Goal: Check status: Check status

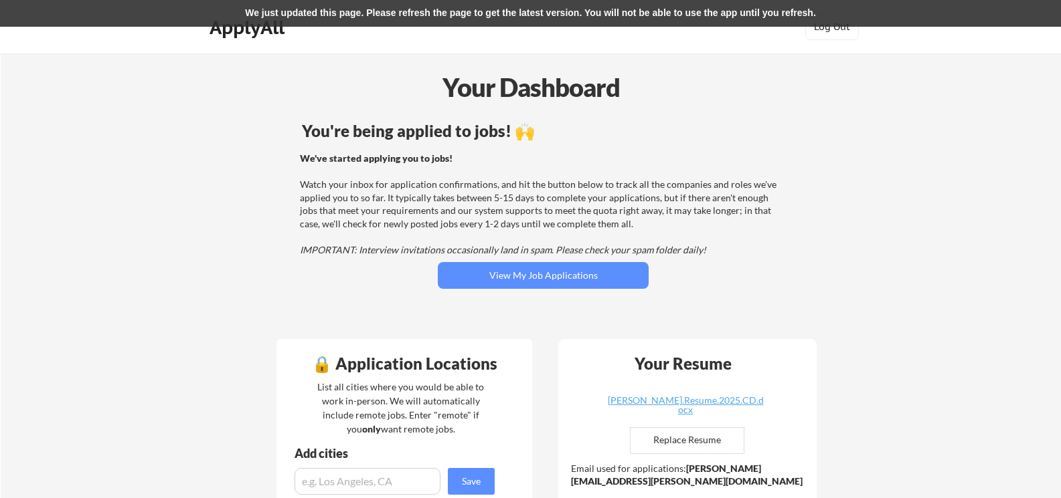
scroll to position [242, 0]
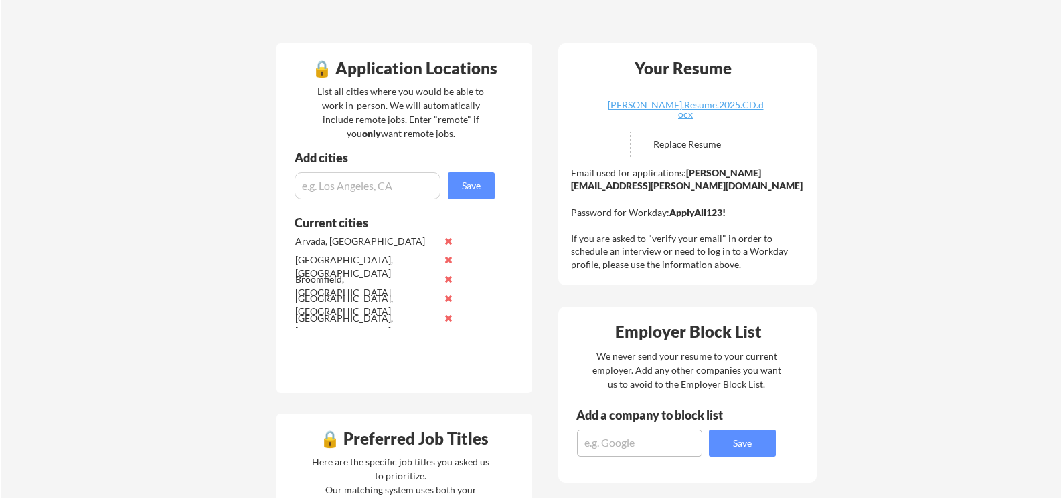
scroll to position [242, 0]
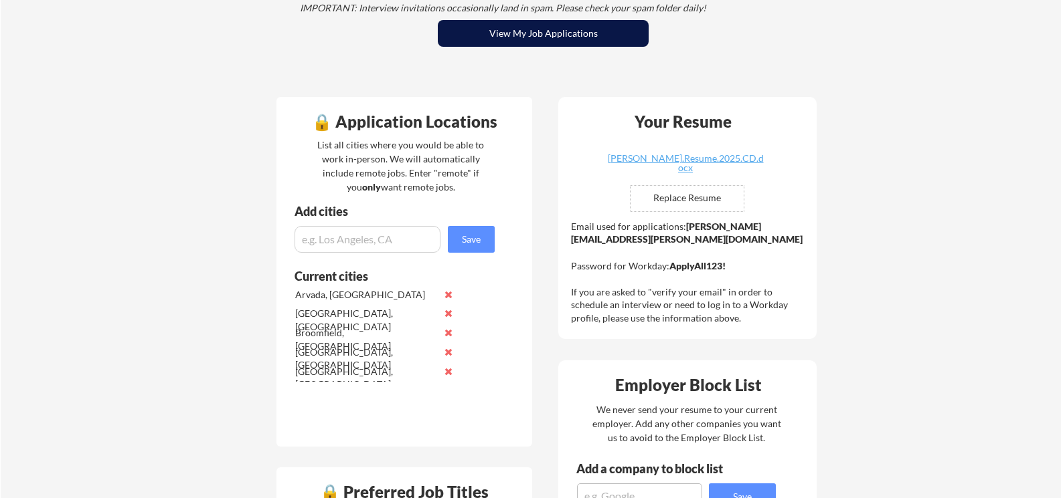
click at [513, 39] on button "View My Job Applications" at bounding box center [543, 33] width 211 height 27
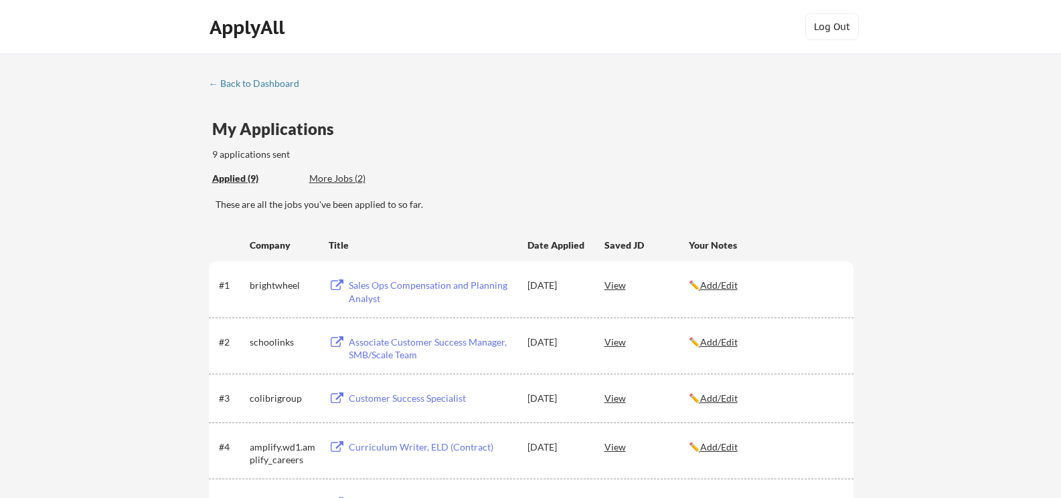
click at [108, 250] on div "← Back to Dashboard My Applications 9 applications sent Applied (9) More Jobs (…" at bounding box center [530, 439] width 1061 height 771
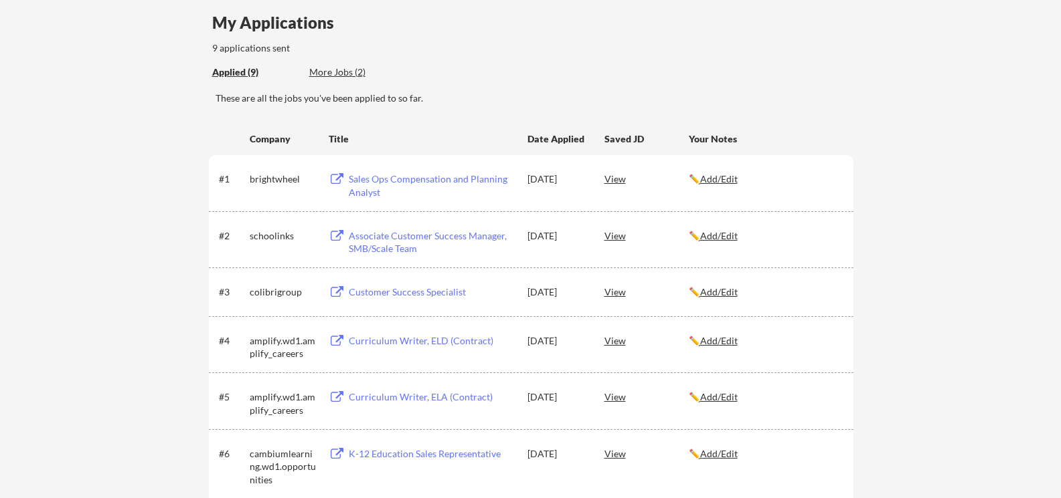
scroll to position [53, 0]
